Goal: Task Accomplishment & Management: Use online tool/utility

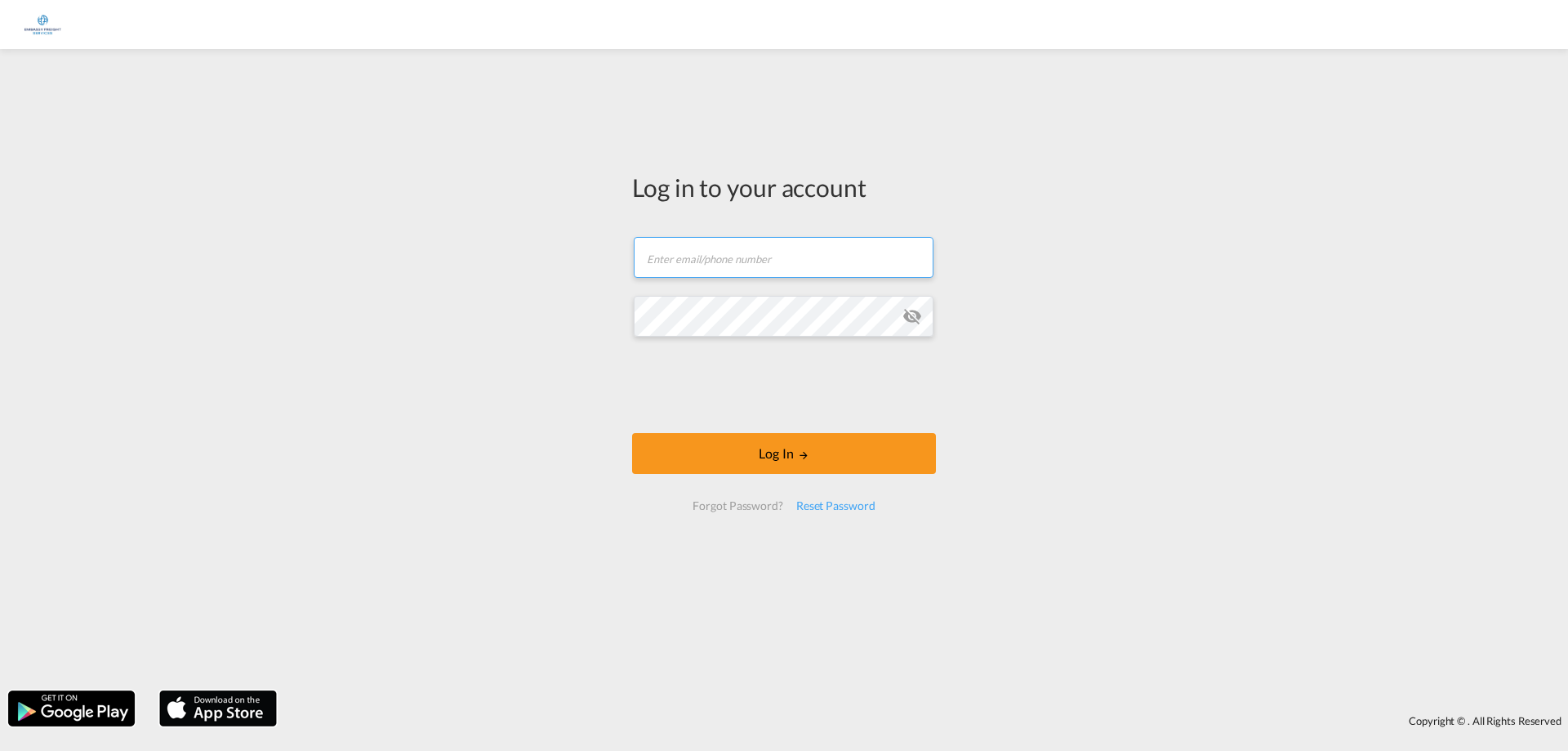
type input "[PERSON_NAME][EMAIL_ADDRESS][PERSON_NAME][DOMAIN_NAME]"
click at [914, 316] on md-icon "icon-eye-off" at bounding box center [913, 317] width 20 height 20
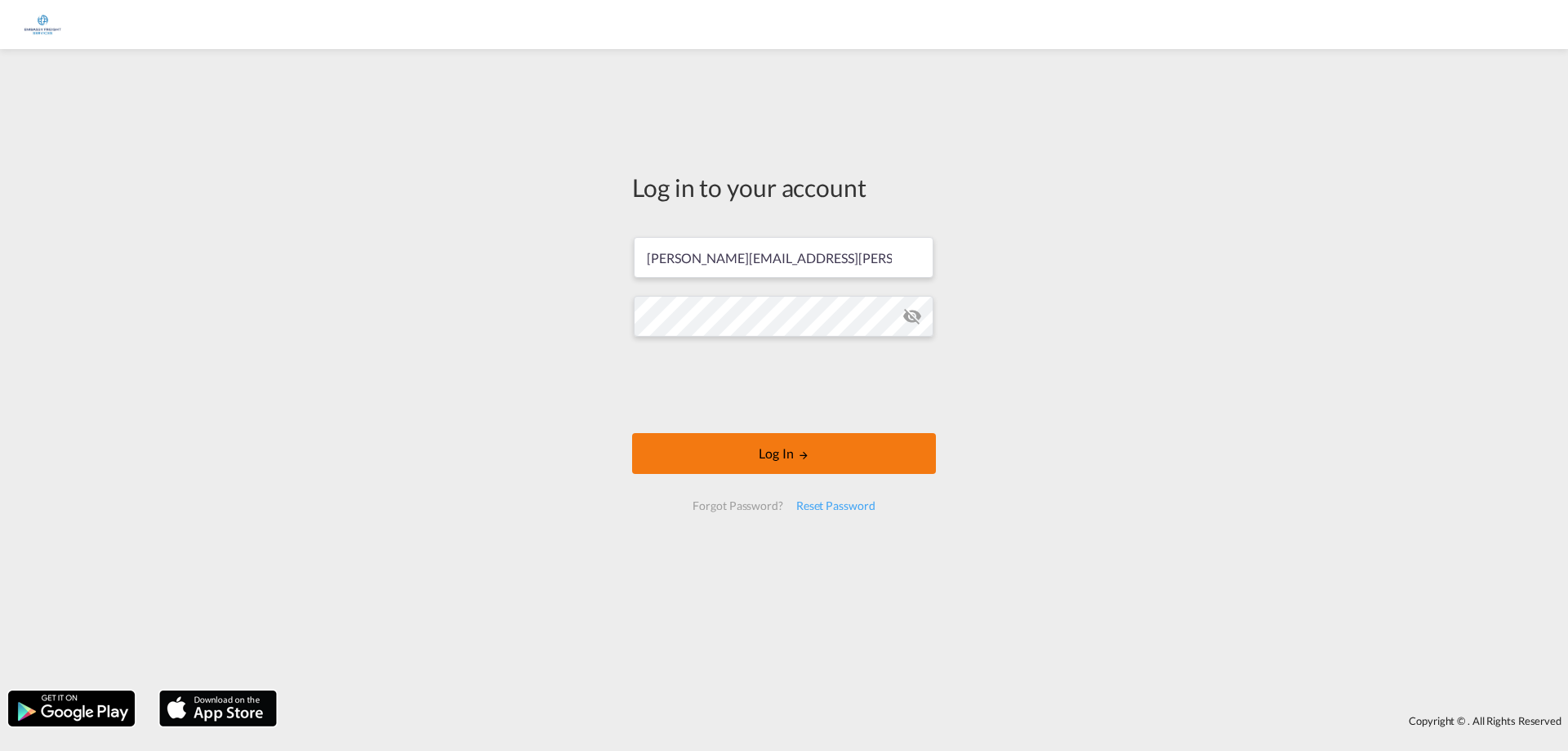
click at [789, 449] on button "Log In" at bounding box center [784, 453] width 304 height 41
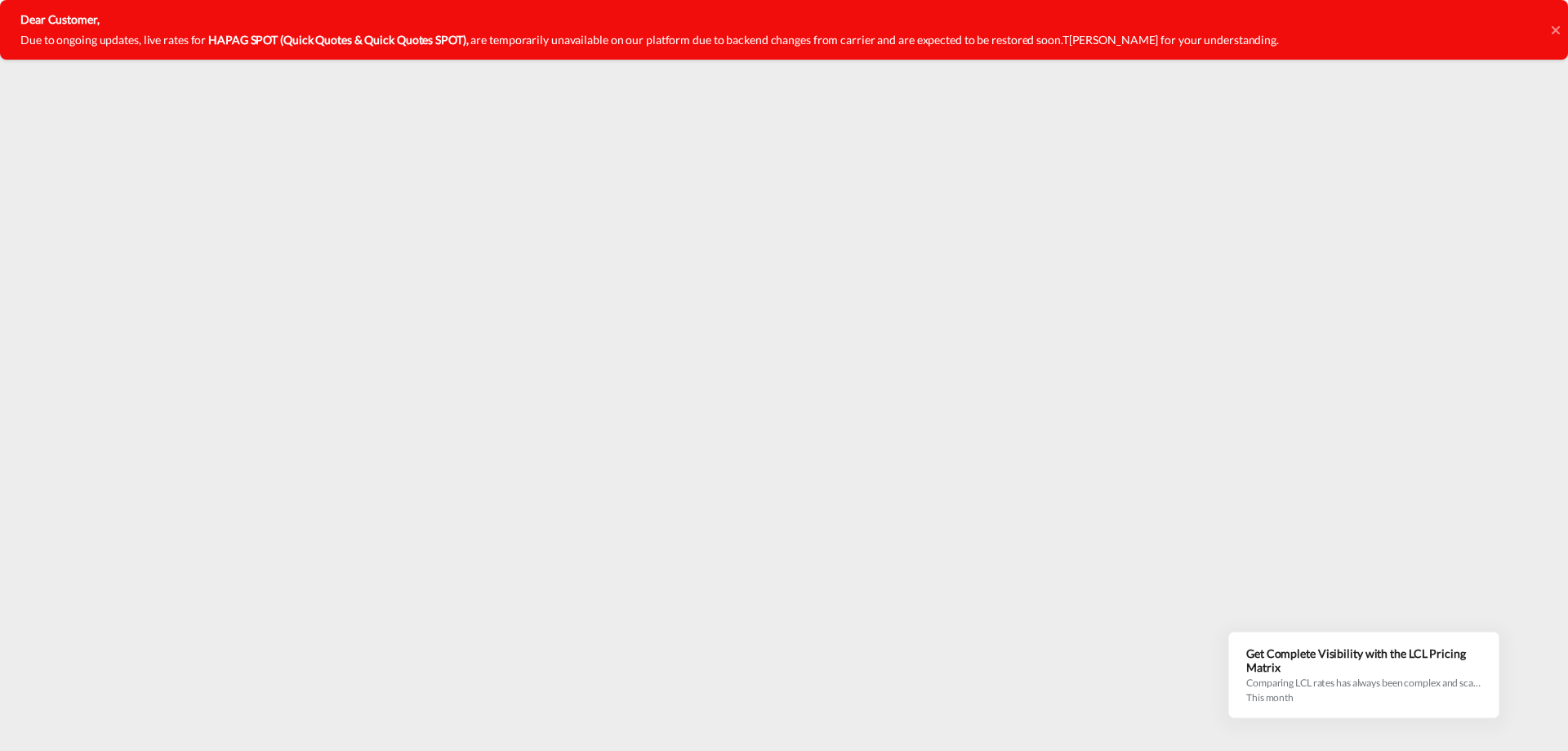
click at [1554, 33] on icon at bounding box center [1555, 30] width 8 height 13
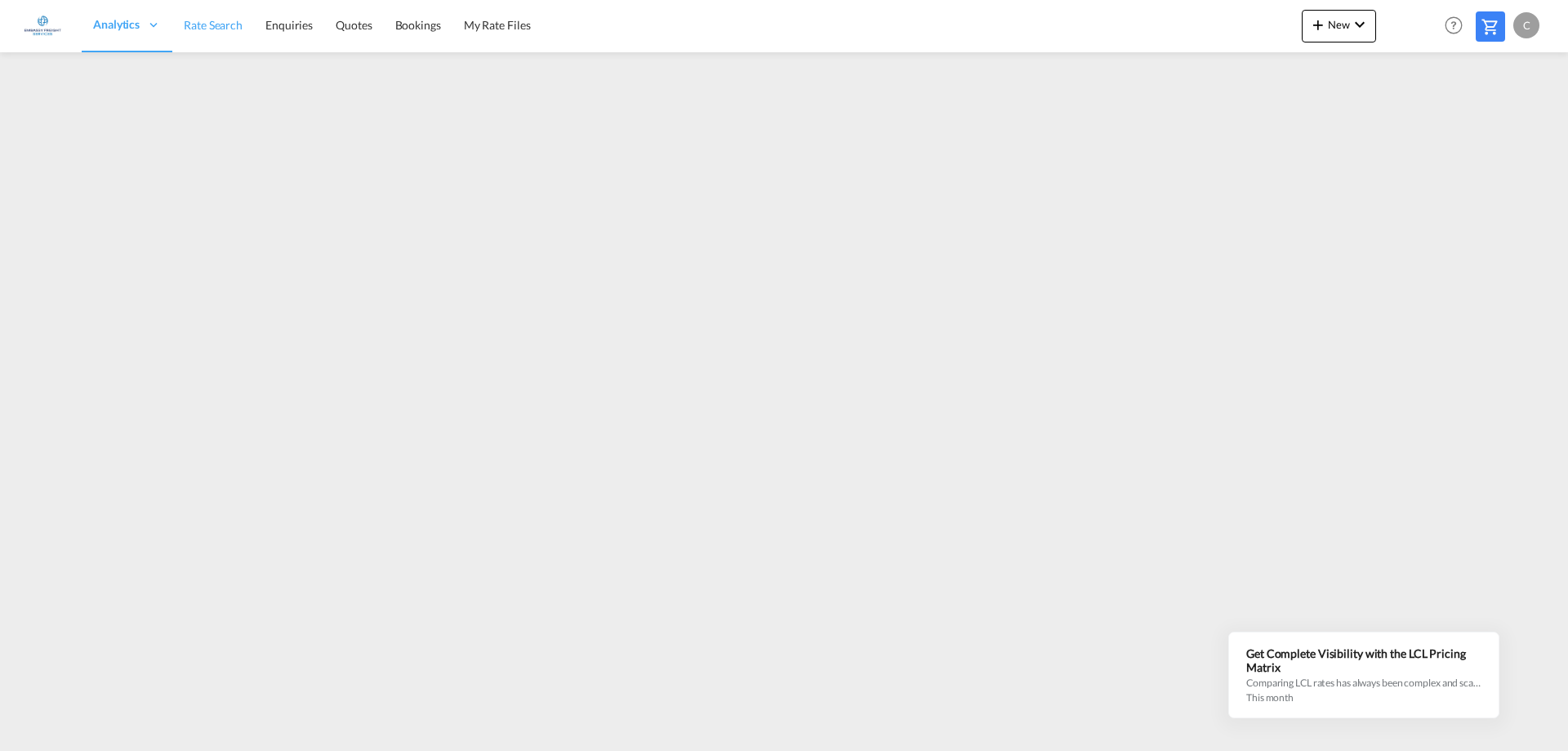
click at [218, 26] on span "Rate Search" at bounding box center [213, 24] width 59 height 14
